Goal: Information Seeking & Learning: Check status

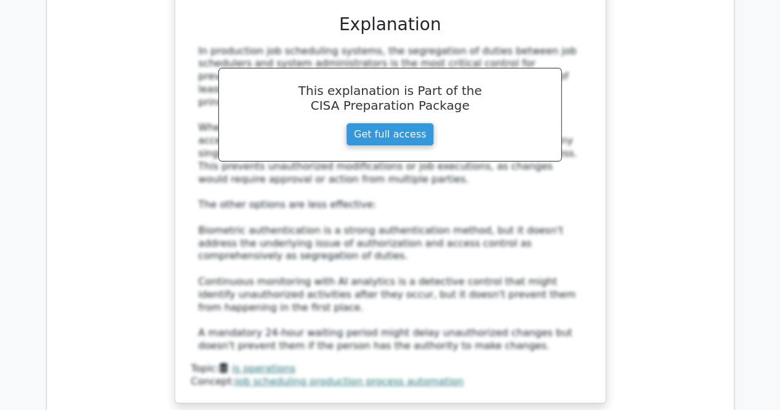
drag, startPoint x: 210, startPoint y: 203, endPoint x: 492, endPoint y: 218, distance: 282.7
copy h5 "Which of the following best describes the purpose of the Basel III framework in…"
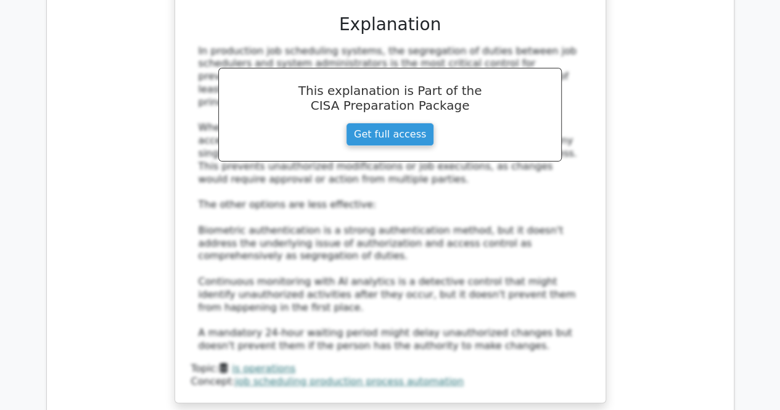
drag, startPoint x: 221, startPoint y: 355, endPoint x: 575, endPoint y: 353, distance: 353.3
copy div "To strengthen bank capital requirements and introduce liquidity standards"
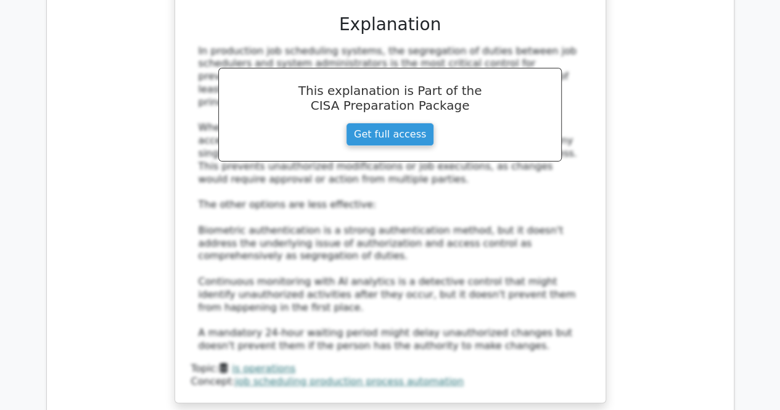
drag, startPoint x: 196, startPoint y: 244, endPoint x: 541, endPoint y: 256, distance: 345.5
copy h5 "What is the most significant risk of conducting a Post-Implementation Review (P…"
drag, startPoint x: 234, startPoint y: 391, endPoint x: 584, endPoint y: 396, distance: 350.2
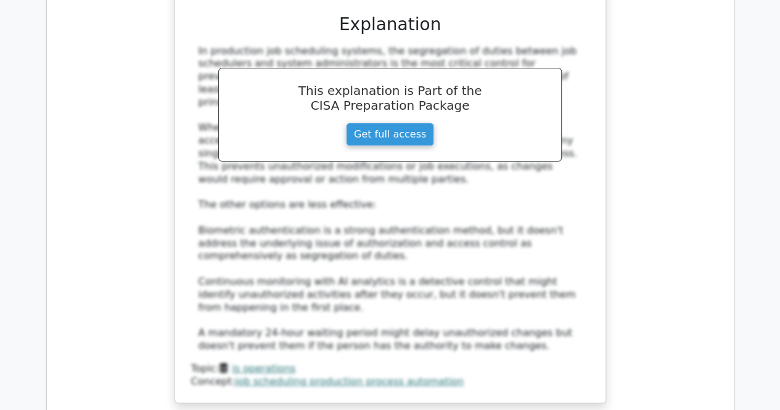
copy div "Incomplete data on system performance and user adoption patterns"
